Goal: Communication & Community: Participate in discussion

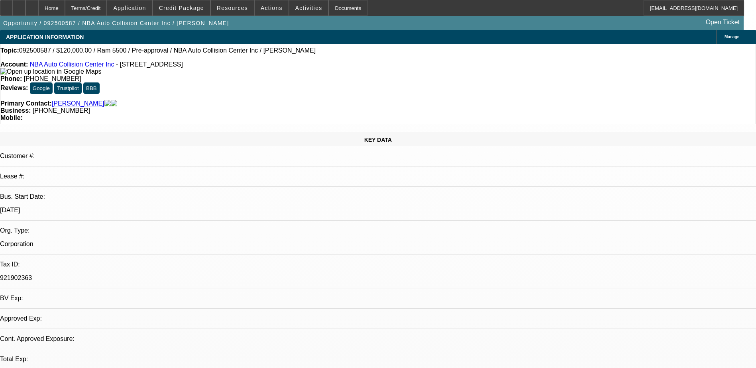
select select "0"
select select "2"
select select "0.1"
select select "4"
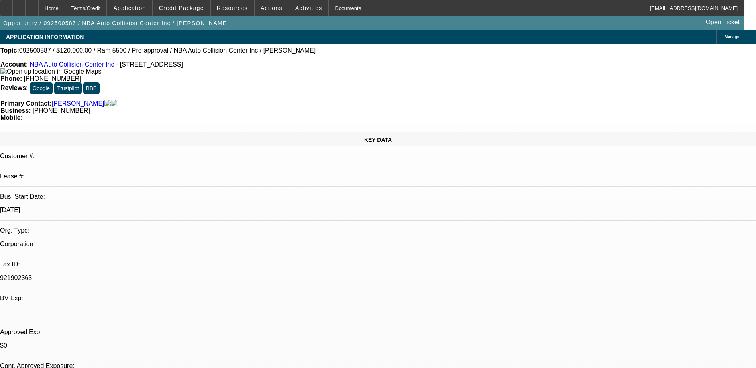
radio input "true"
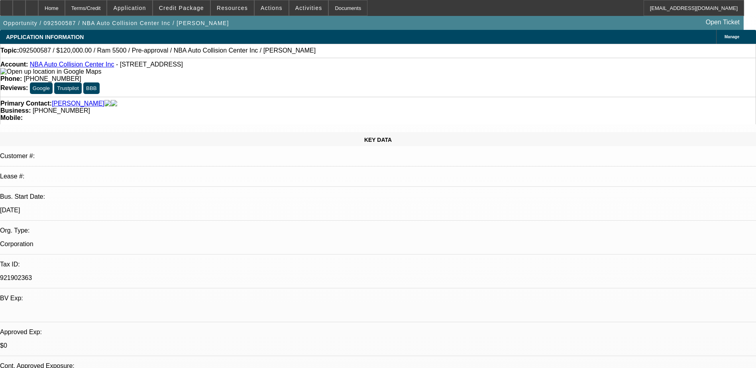
type textarea "10/15) LVM"
radio input "true"
